Goal: Navigation & Orientation: Find specific page/section

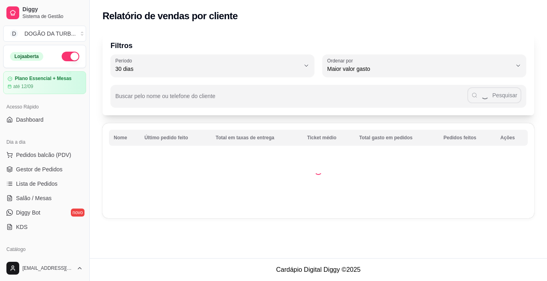
select select "30"
select select "HIGHEST_TOTAL_SPENT_WITH_ORDERS"
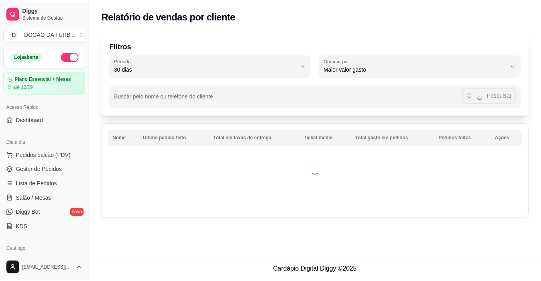
scroll to position [120, 0]
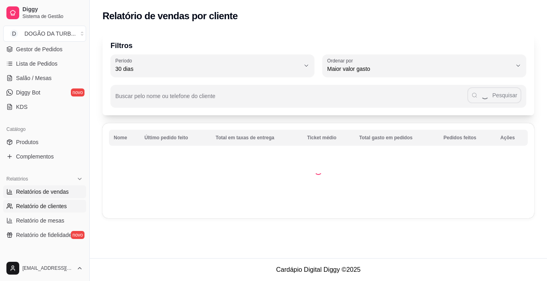
click at [42, 191] on span "Relatórios de vendas" at bounding box center [42, 192] width 53 height 8
select select "ALL"
select select "0"
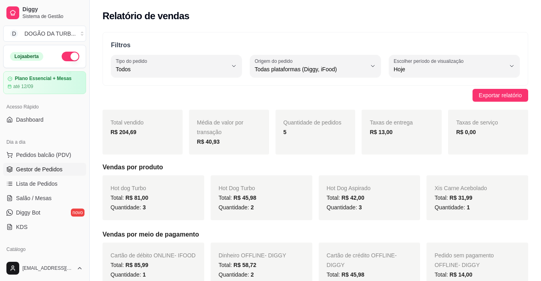
click at [41, 168] on span "Gestor de Pedidos" at bounding box center [39, 169] width 46 height 8
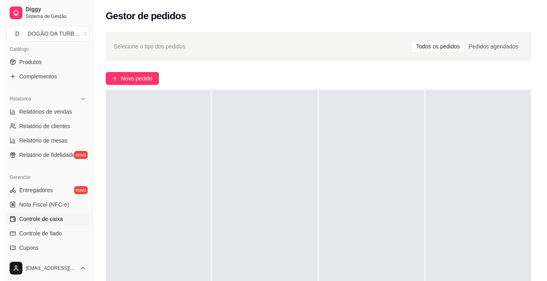
scroll to position [240, 0]
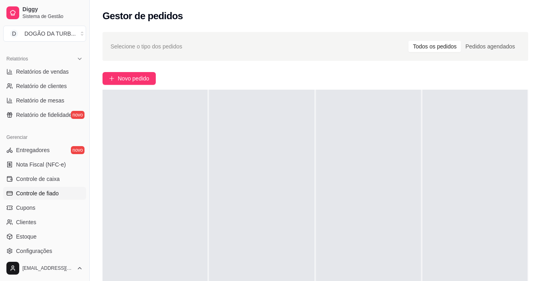
click at [49, 190] on span "Controle de fiado" at bounding box center [37, 194] width 43 height 8
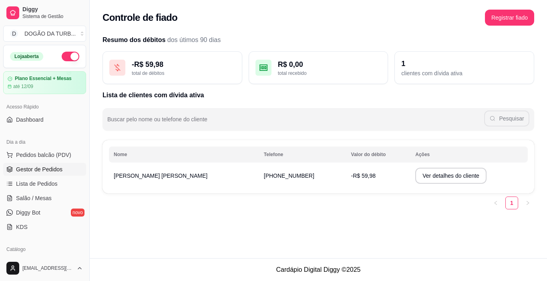
click at [37, 169] on span "Gestor de Pedidos" at bounding box center [39, 169] width 46 height 8
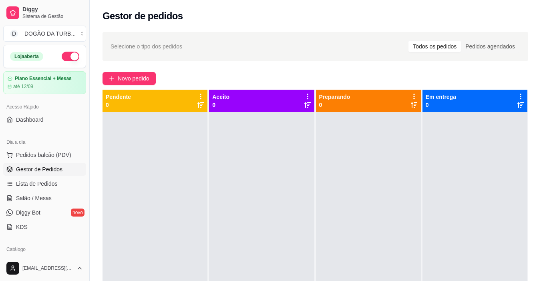
click at [63, 60] on button "button" at bounding box center [71, 57] width 18 height 10
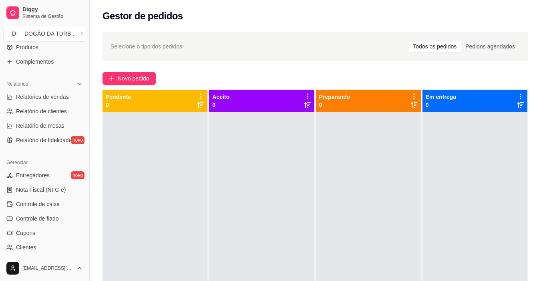
scroll to position [95, 0]
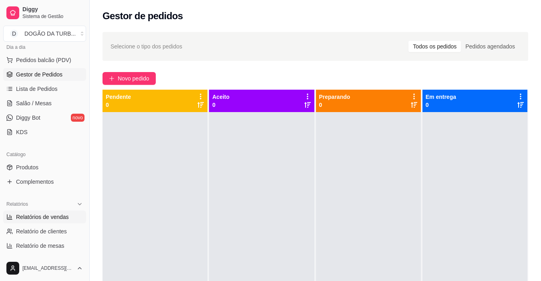
click at [52, 218] on span "Relatórios de vendas" at bounding box center [42, 217] width 53 height 8
select select "ALL"
select select "0"
